Goal: Go to known website: Access a specific website the user already knows

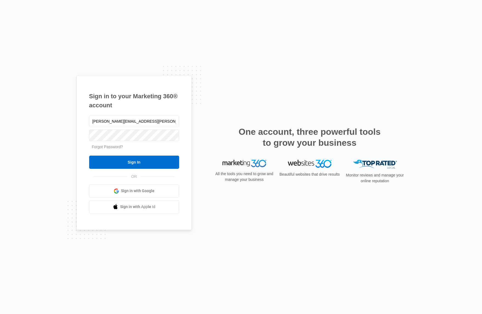
type input "[PERSON_NAME][EMAIL_ADDRESS][PERSON_NAME][DOMAIN_NAME]"
click at [89, 156] on input "Sign In" at bounding box center [134, 162] width 90 height 13
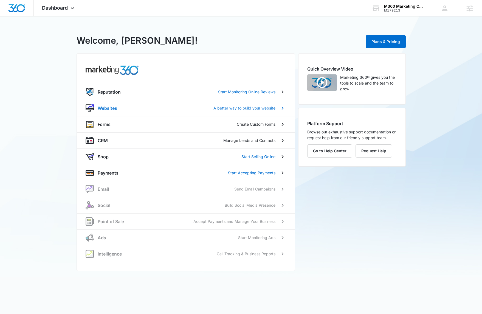
click at [104, 106] on p "Websites" at bounding box center [107, 108] width 19 height 7
